Goal: Task Accomplishment & Management: Complete application form

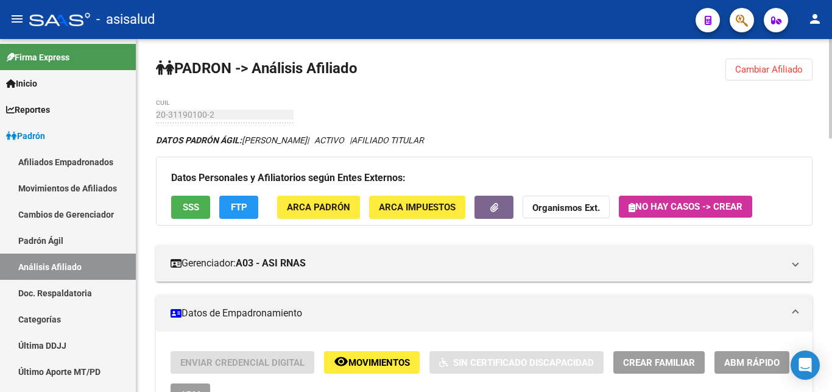
click at [767, 69] on span "Cambiar Afiliado" at bounding box center [770, 69] width 68 height 11
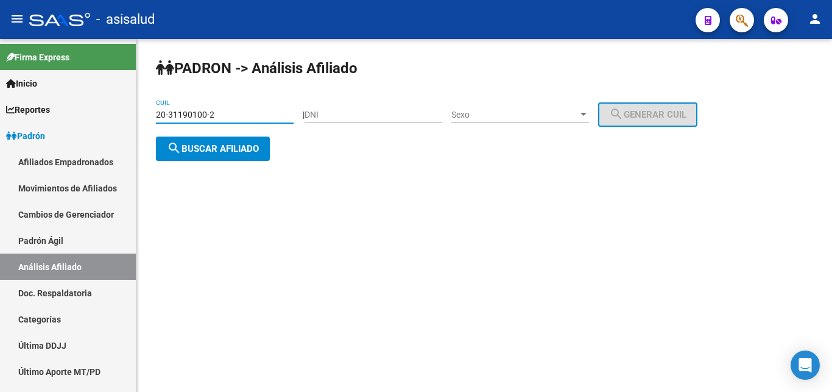
drag, startPoint x: 158, startPoint y: 112, endPoint x: 213, endPoint y: 112, distance: 54.8
click at [213, 112] on input "20-31190100-2" at bounding box center [225, 115] width 138 height 10
paste input "3-28108408-9"
type input "23-28108408-9"
click at [205, 151] on span "search Buscar afiliado" at bounding box center [213, 148] width 92 height 11
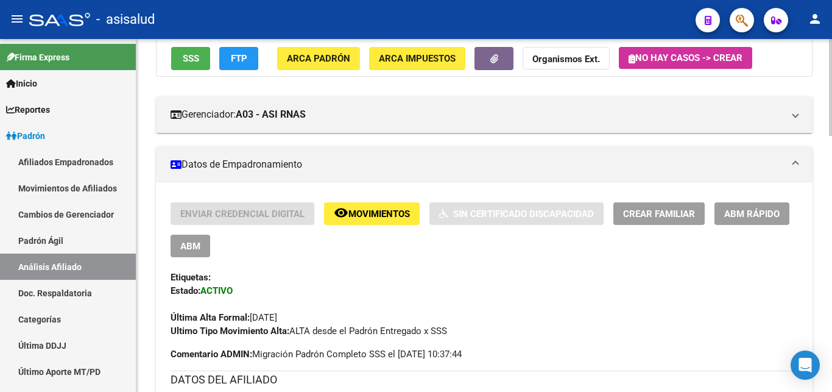
scroll to position [124, 0]
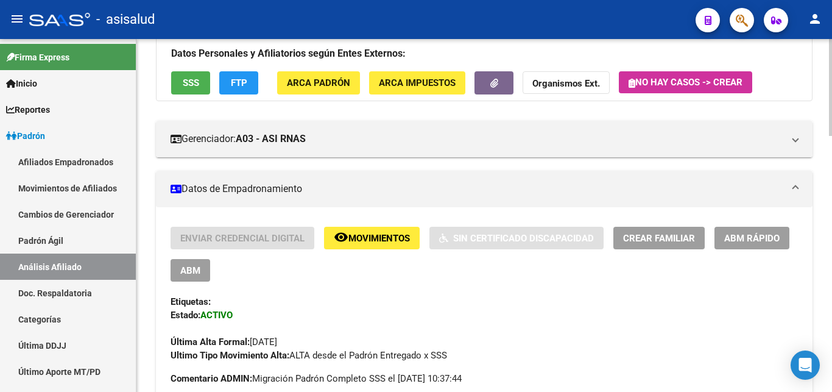
click at [656, 237] on span "Crear Familiar" at bounding box center [659, 238] width 72 height 11
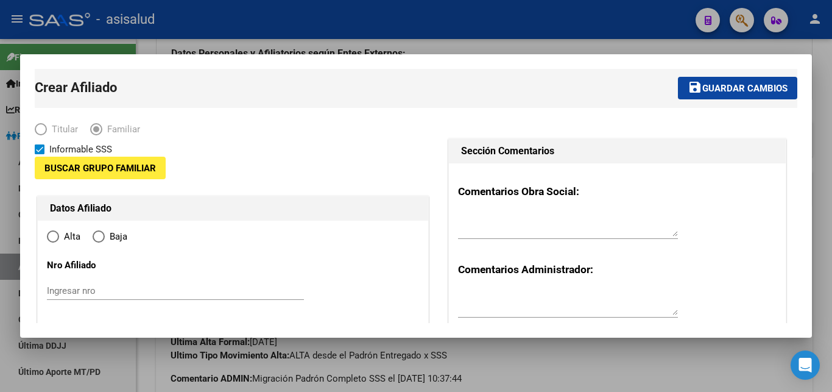
type input "30-66003872-4"
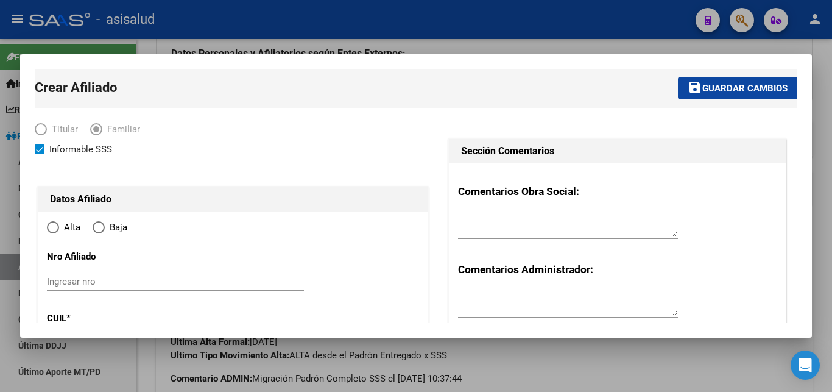
type input "[PERSON_NAME]"
type input "1665"
type input "[PERSON_NAME]"
type input "3597"
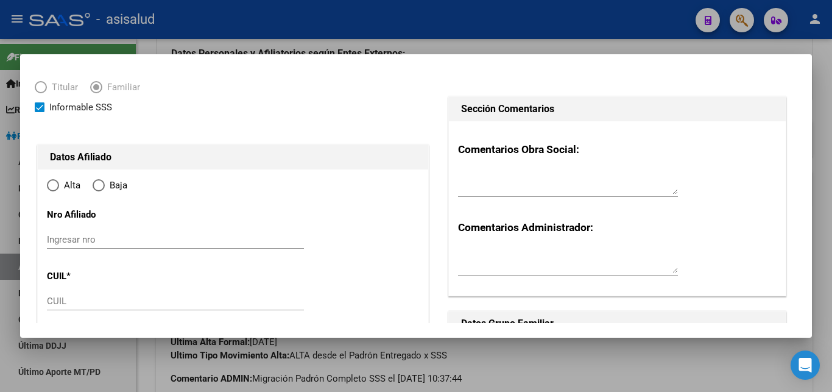
radio input "true"
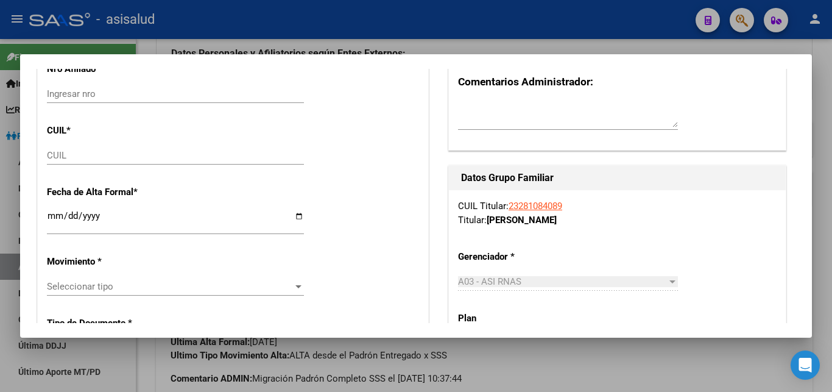
scroll to position [197, 0]
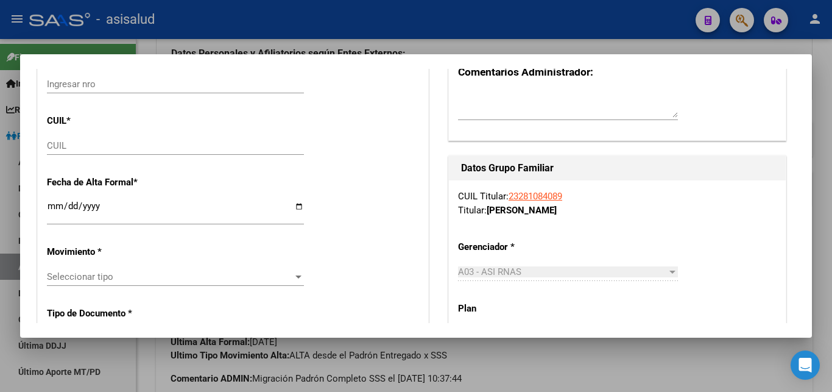
type input "30-66003872-4"
click at [56, 145] on input "CUIL" at bounding box center [175, 145] width 257 height 11
paste input "27-44764275-7"
type input "27-44764275-7"
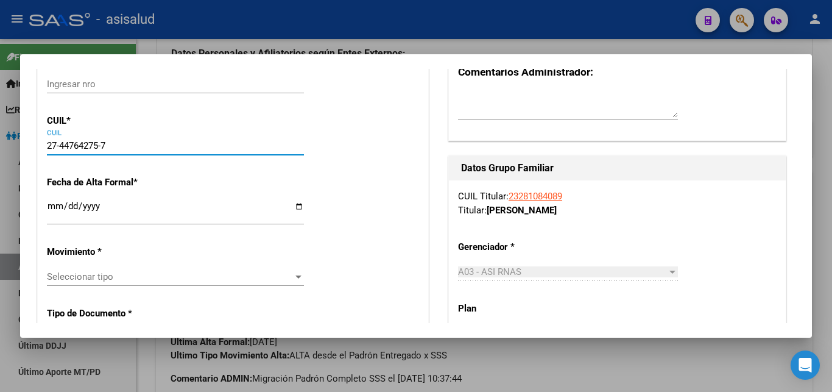
type input "44764275"
type input "[PERSON_NAME]"
type input "[DATE]"
type input "[PERSON_NAME]"
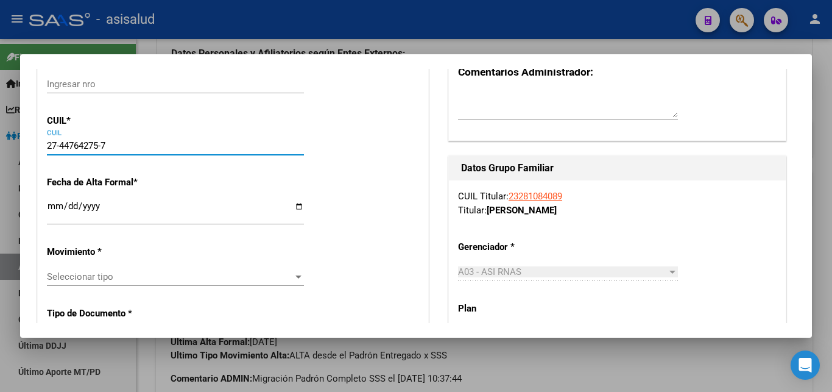
type input "DR [PERSON_NAME]"
type input "4386"
type input "27-44764275-7"
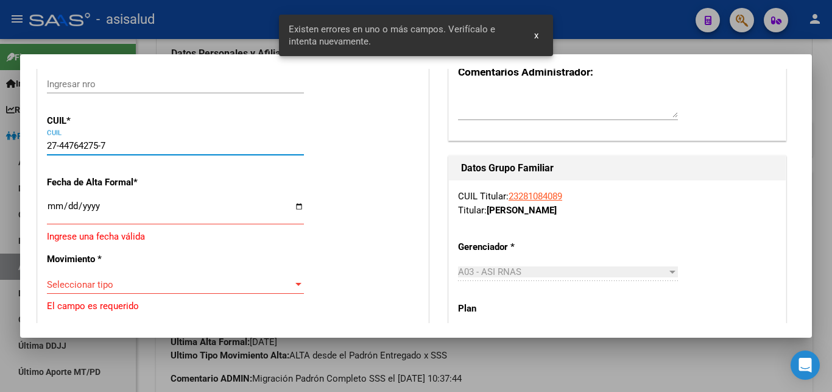
click at [49, 207] on input "Ingresar fecha" at bounding box center [175, 211] width 257 height 20
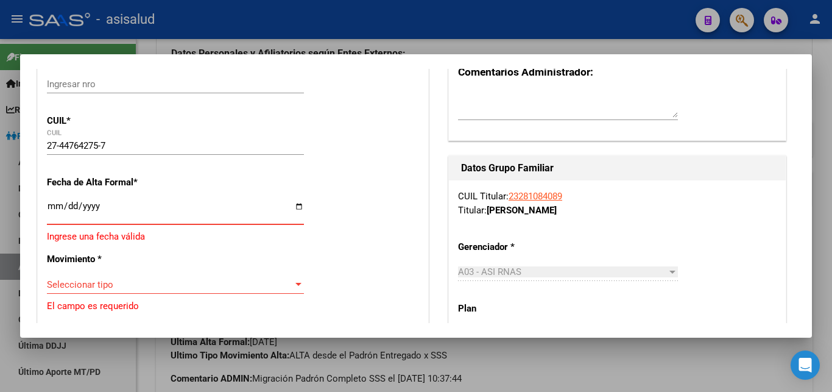
type input "[DATE]"
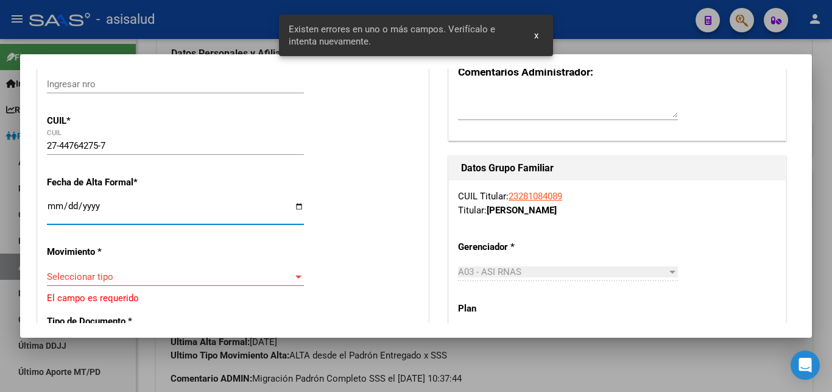
click at [293, 272] on div at bounding box center [298, 277] width 11 height 10
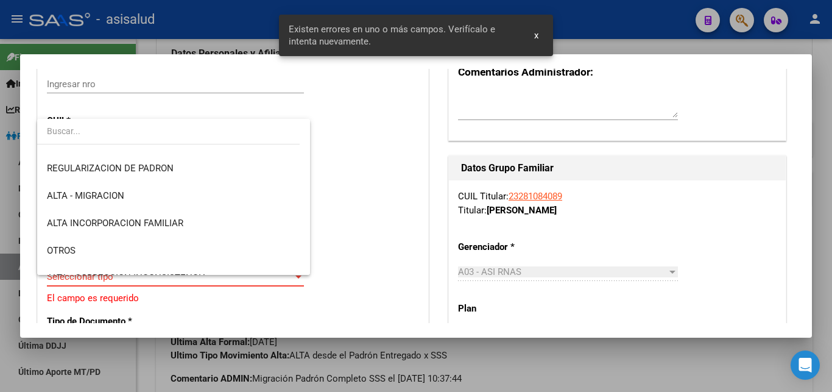
scroll to position [132, 0]
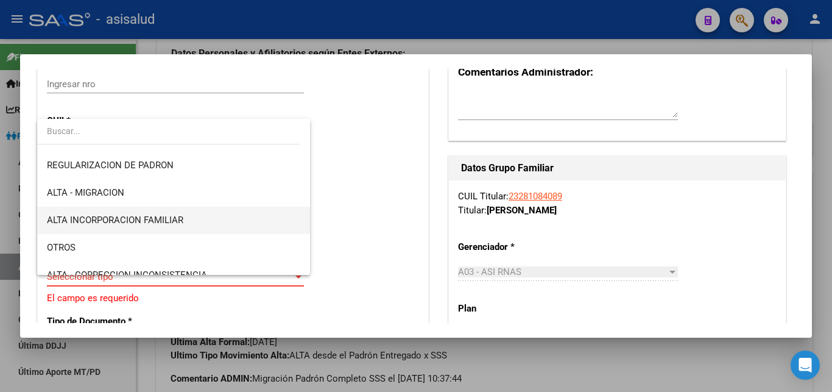
click at [118, 216] on span "ALTA INCORPORACION FAMILIAR" at bounding box center [115, 220] width 137 height 11
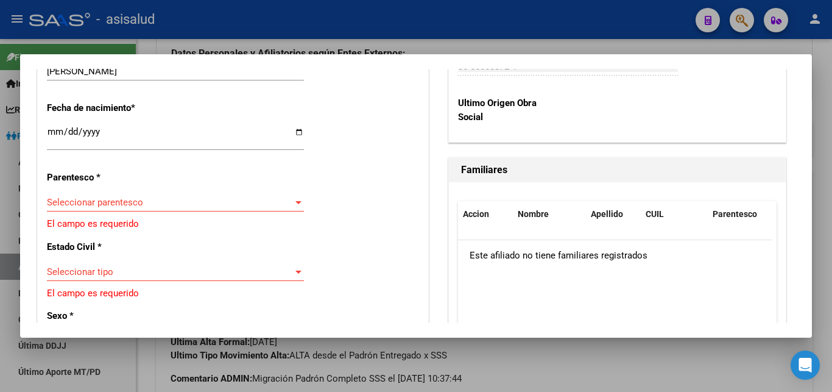
scroll to position [658, 0]
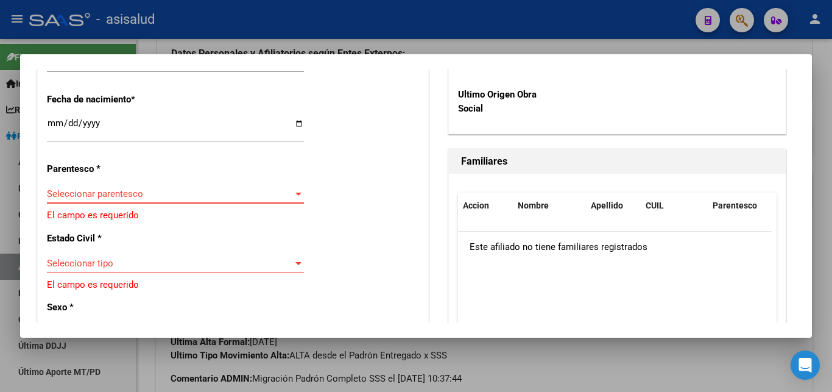
click at [296, 193] on div at bounding box center [299, 194] width 6 height 3
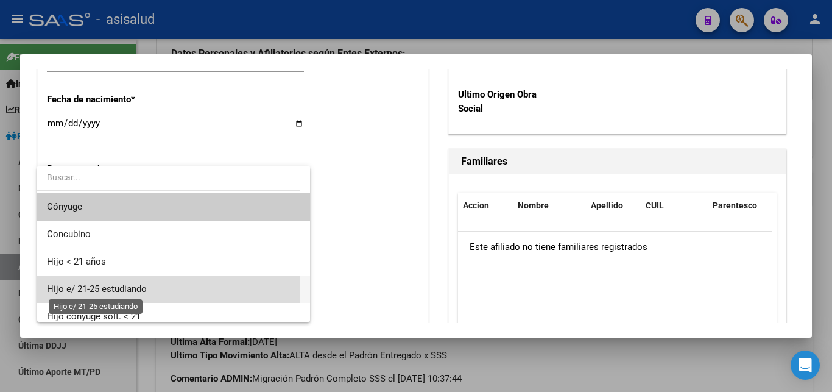
click at [108, 291] on span "Hijo e/ 21-25 estudiando" at bounding box center [97, 288] width 100 height 11
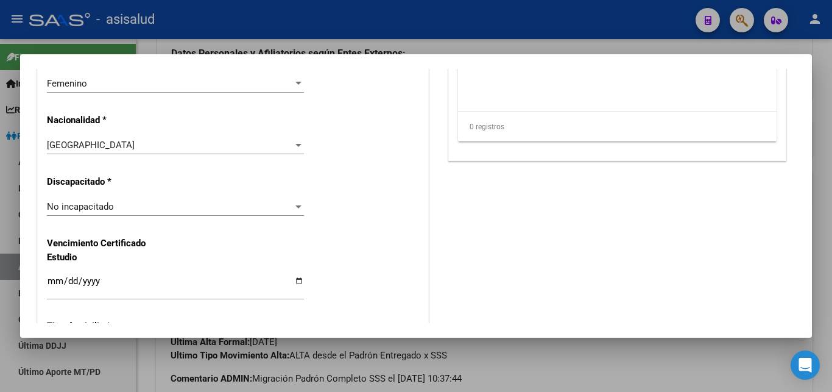
scroll to position [921, 0]
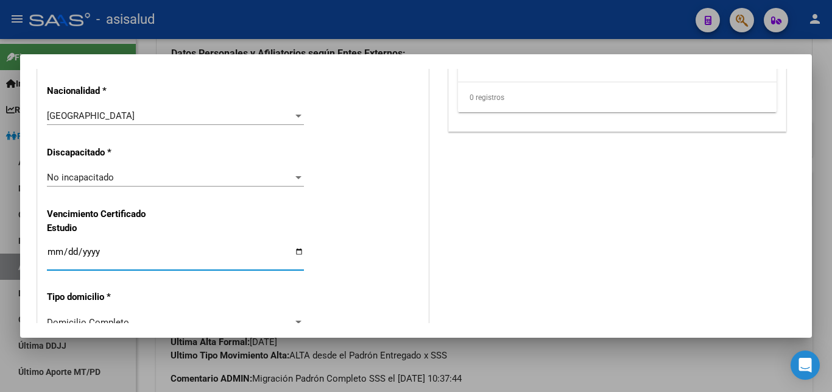
click at [54, 247] on input "Ingresar fecha" at bounding box center [175, 257] width 257 height 20
type input "[DATE]"
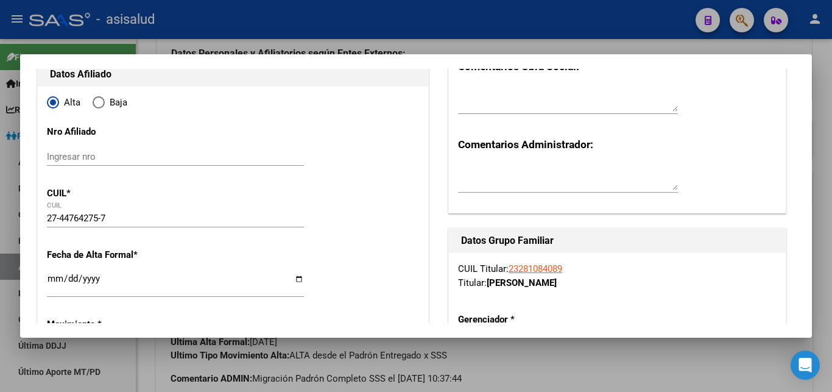
scroll to position [0, 0]
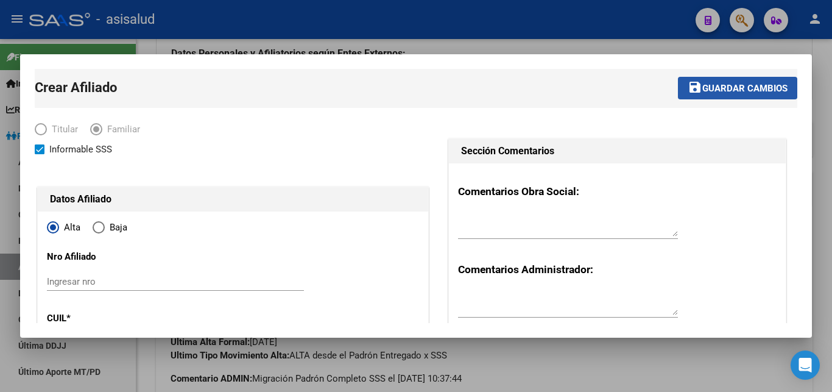
click at [711, 87] on span "Guardar cambios" at bounding box center [745, 88] width 85 height 11
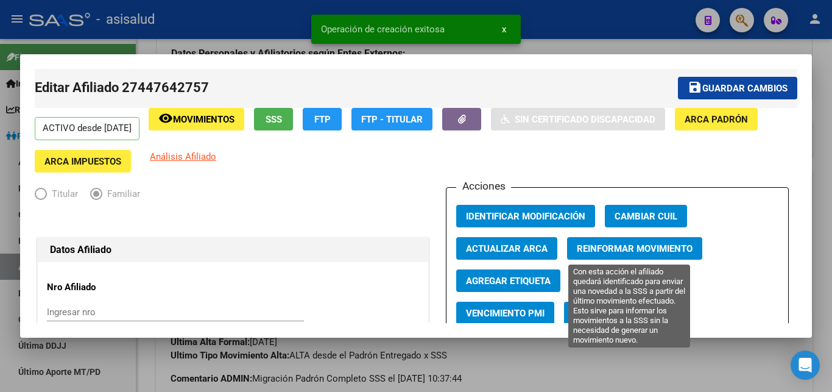
click at [620, 246] on span "Reinformar Movimiento" at bounding box center [635, 248] width 116 height 11
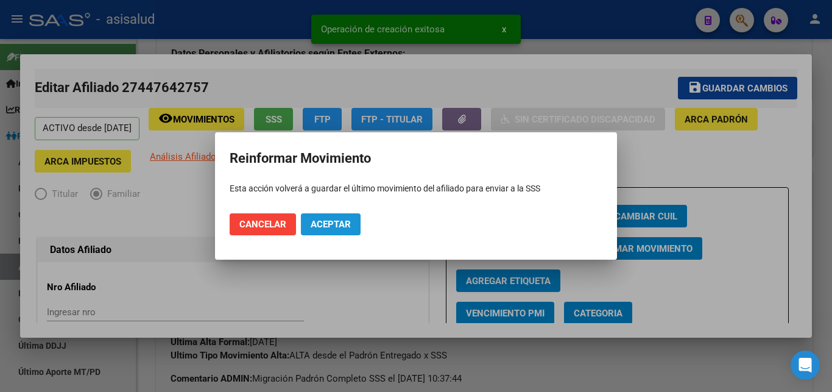
click at [328, 222] on span "Aceptar" at bounding box center [331, 224] width 40 height 11
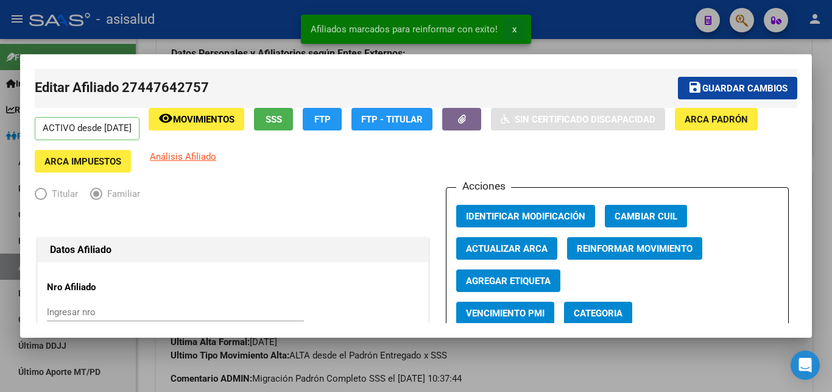
click at [514, 27] on span "x" at bounding box center [515, 29] width 4 height 11
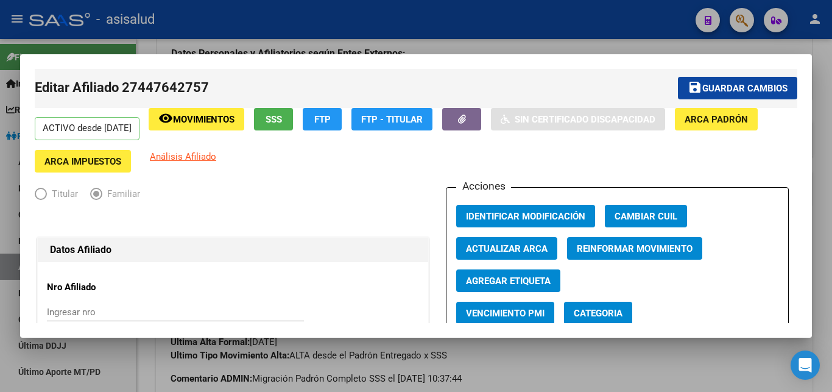
click at [830, 158] on div at bounding box center [416, 196] width 832 height 392
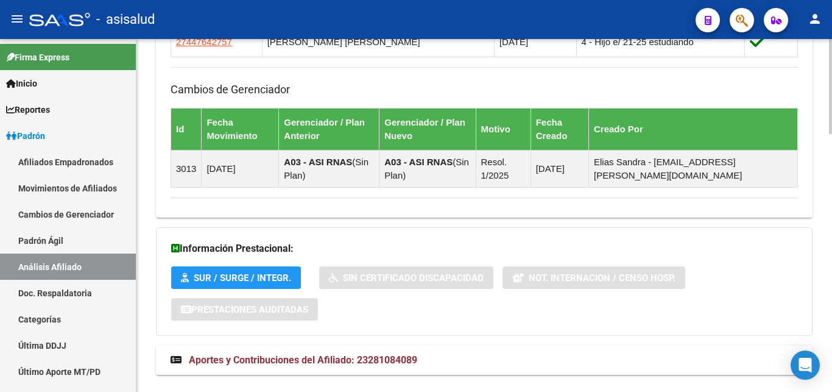
scroll to position [958, 0]
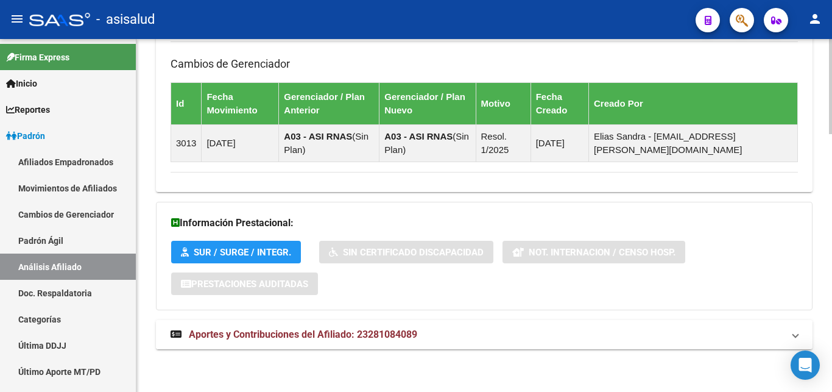
click at [318, 331] on span "Aportes y Contribuciones del Afiliado: 23281084089" at bounding box center [303, 334] width 229 height 12
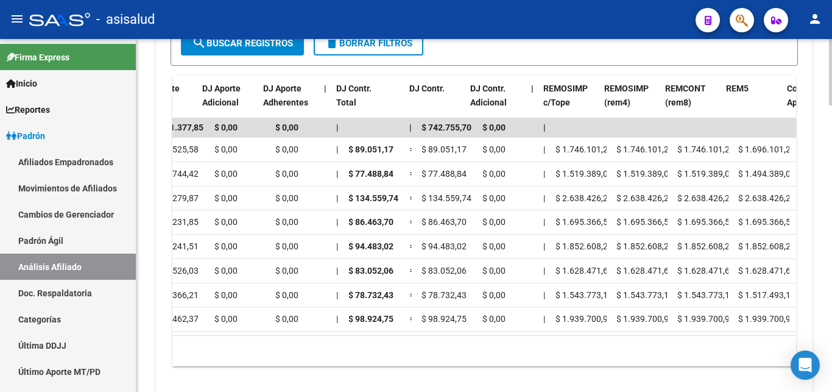
scroll to position [0, 1357]
